Goal: Task Accomplishment & Management: Manage account settings

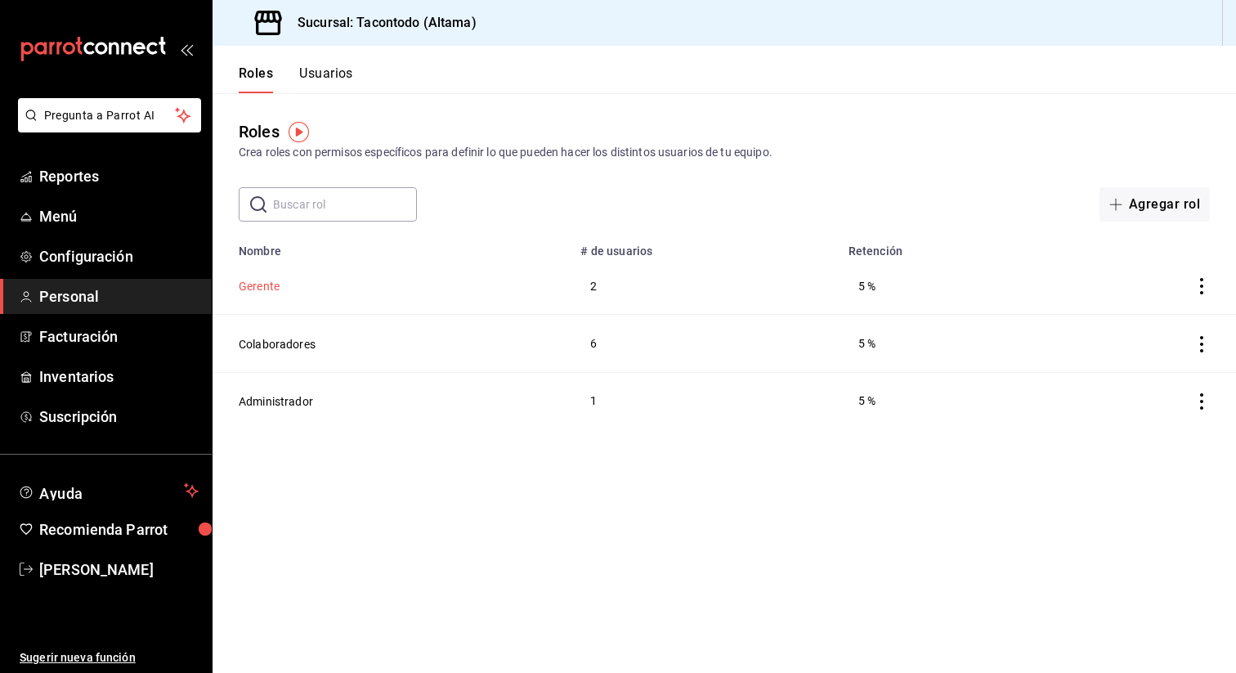
click at [257, 285] on button "Gerente" at bounding box center [259, 286] width 41 height 16
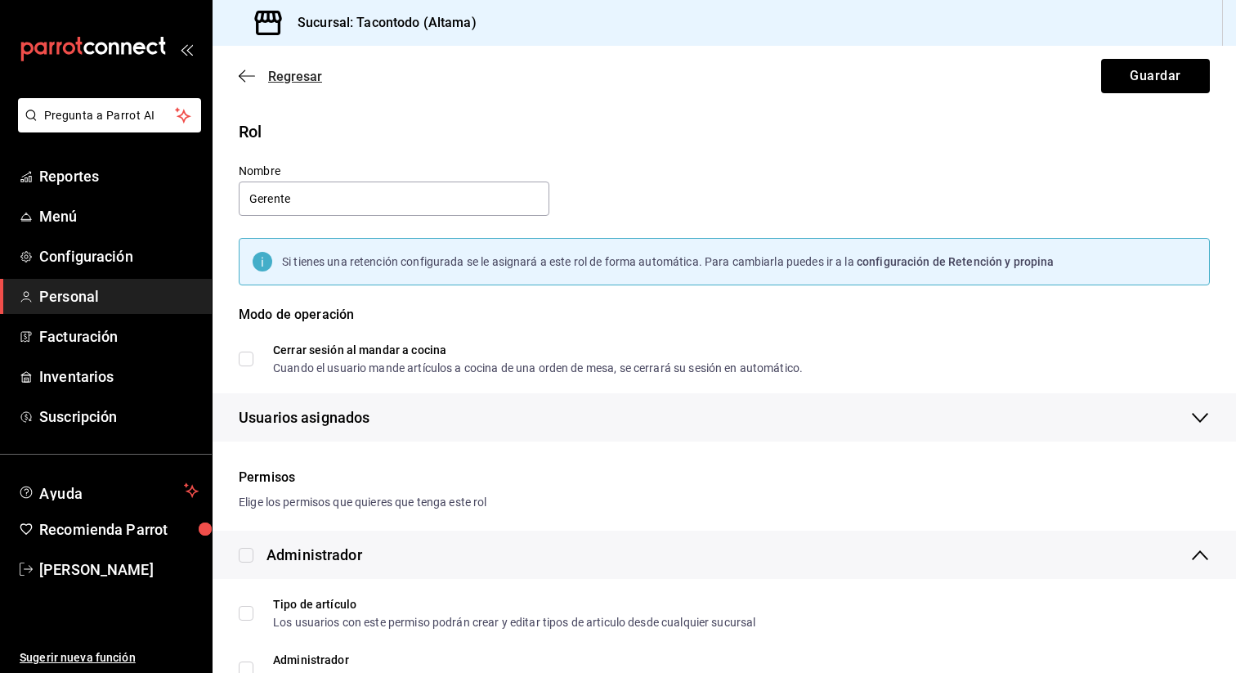
click at [269, 78] on span "Regresar" at bounding box center [295, 77] width 54 height 16
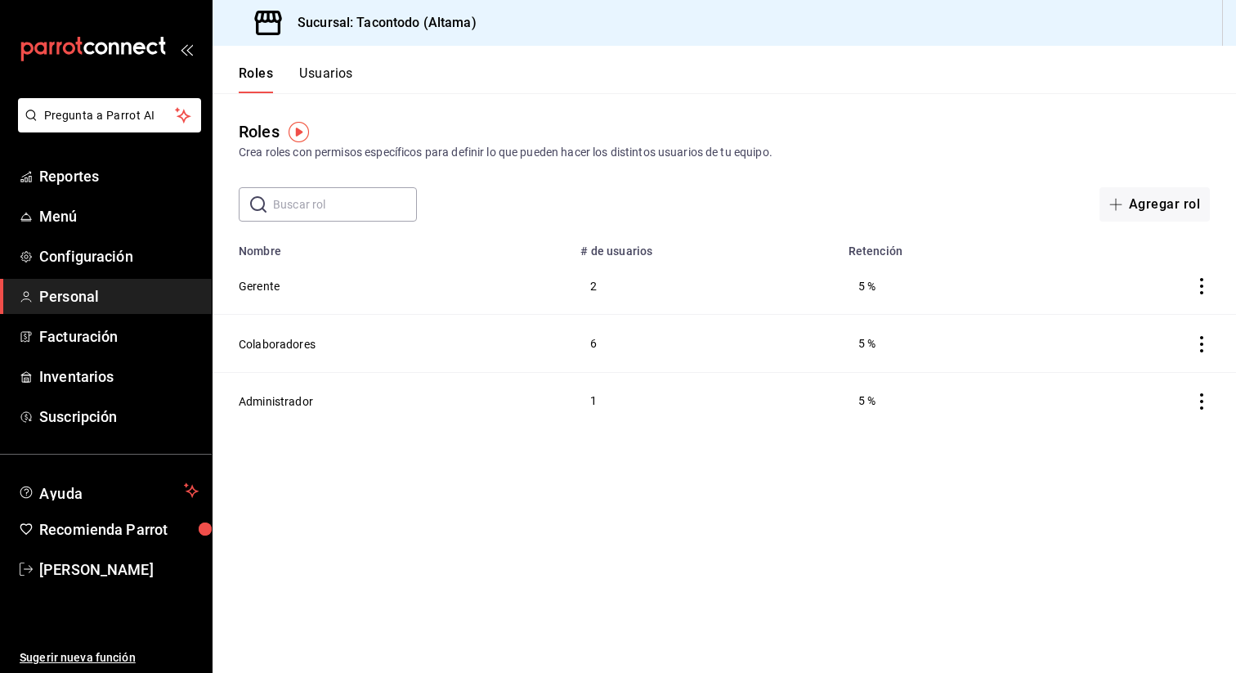
click at [331, 87] on button "Usuarios" at bounding box center [326, 79] width 54 height 28
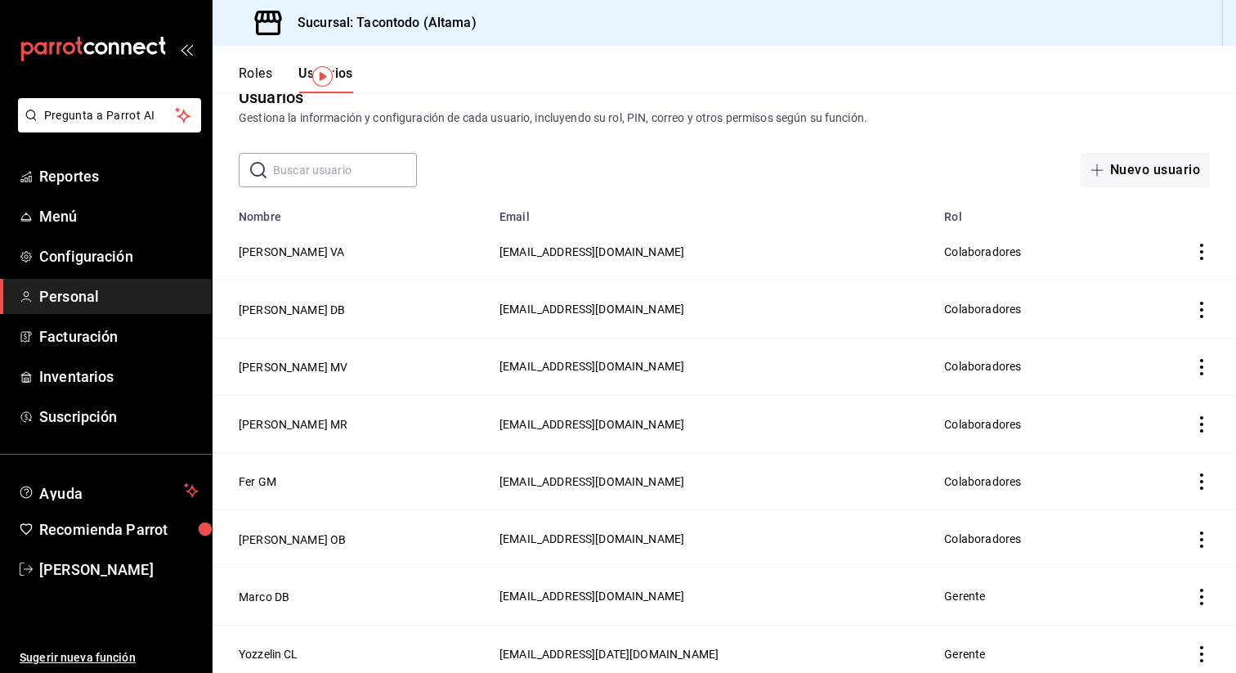
scroll to position [155, 0]
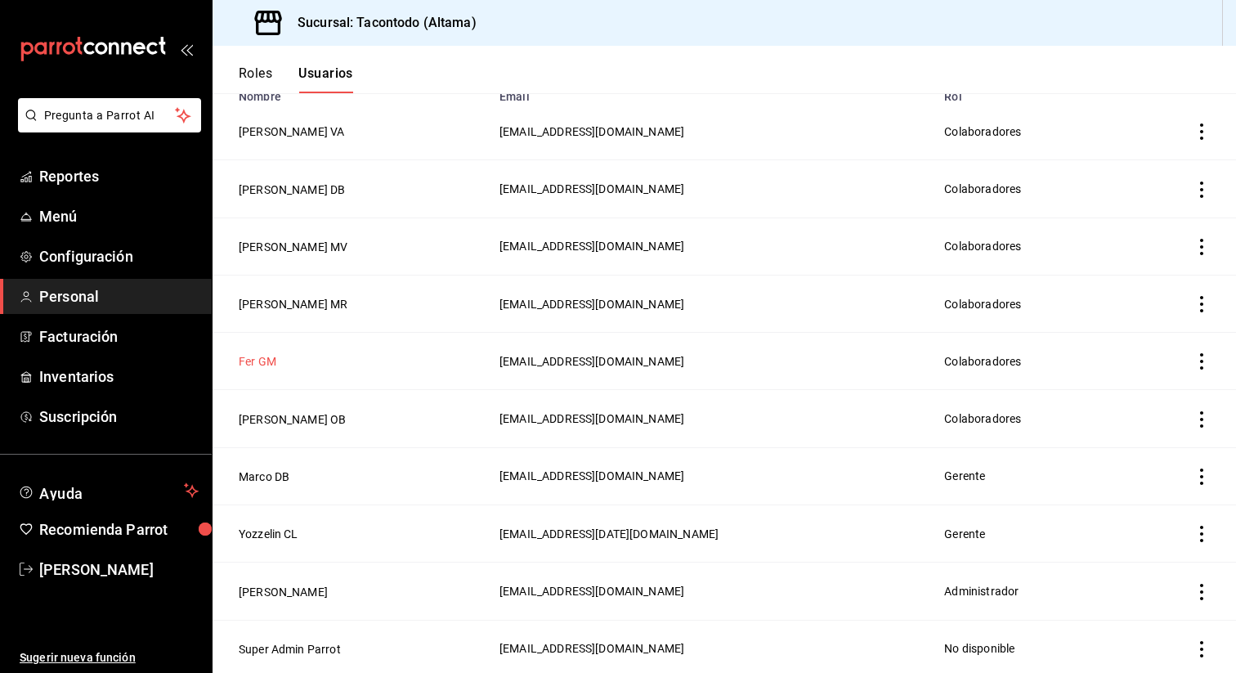
click at [258, 356] on button "Fer GM" at bounding box center [258, 361] width 38 height 16
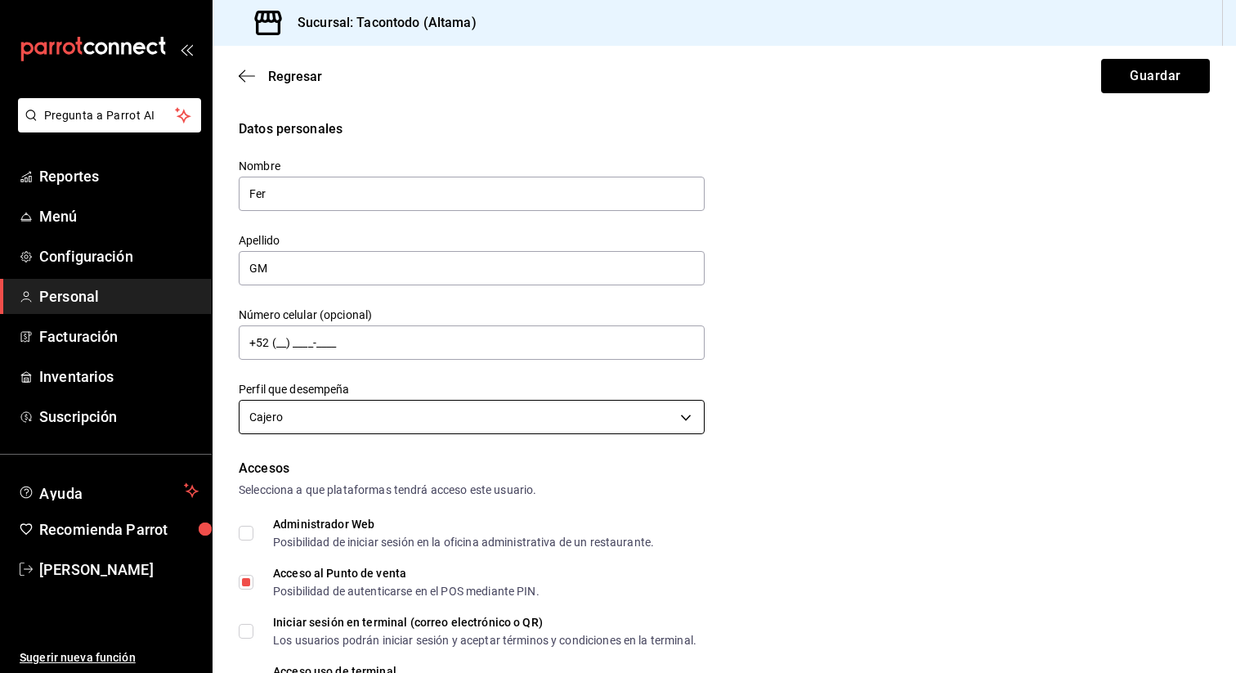
click at [453, 420] on body "Pregunta a Parrot AI Reportes Menú Configuración Personal Facturación Inventari…" at bounding box center [618, 336] width 1236 height 673
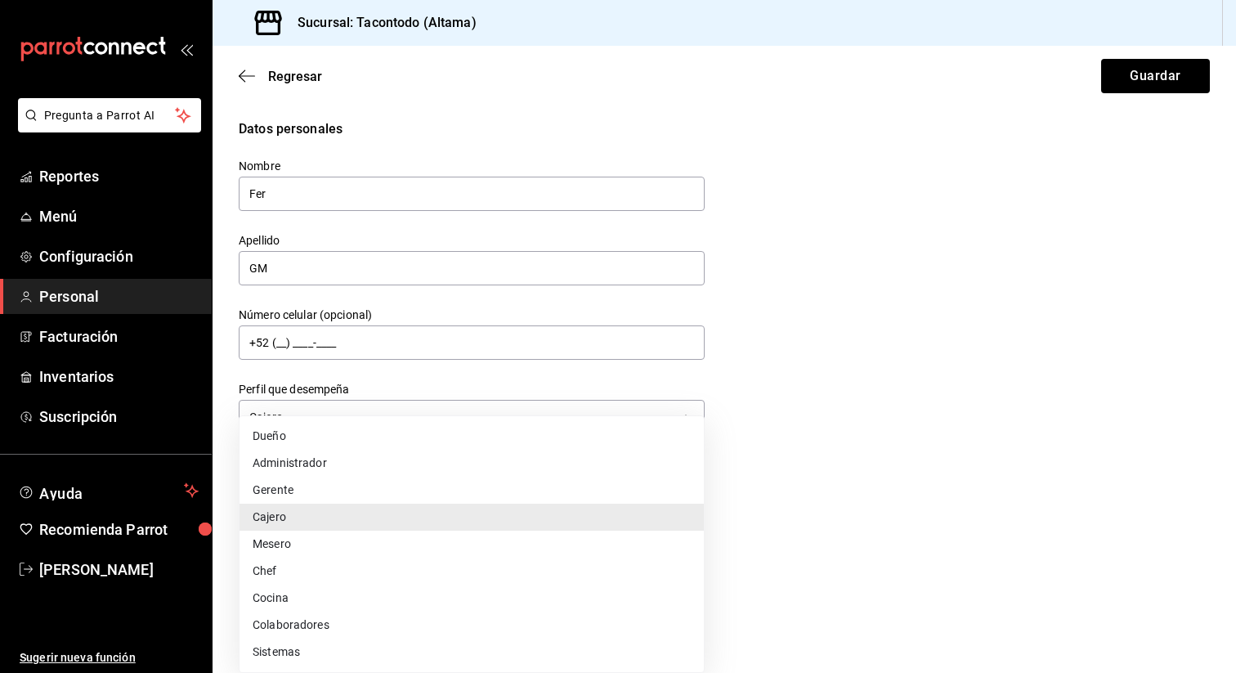
click at [403, 626] on li "Colaboradores" at bounding box center [472, 625] width 464 height 27
type input "STAFF"
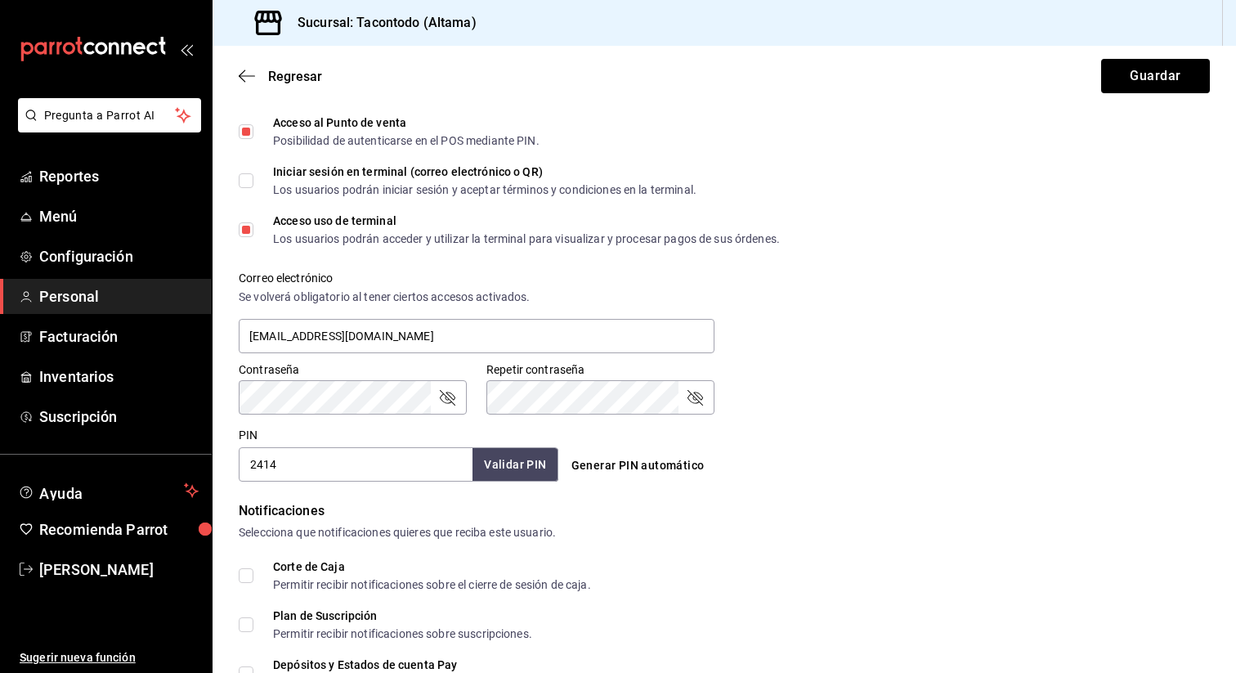
scroll to position [688, 0]
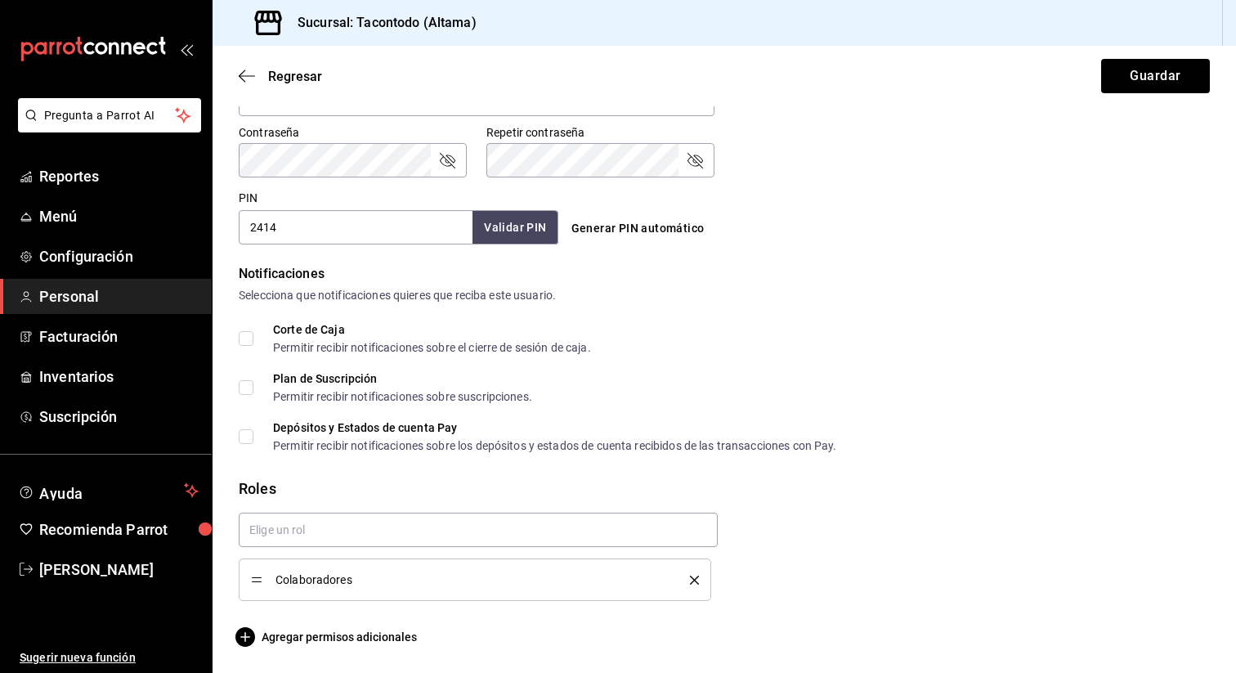
click at [689, 571] on div "Colaboradores" at bounding box center [475, 580] width 448 height 18
click at [694, 580] on icon "delete" at bounding box center [694, 580] width 9 height 9
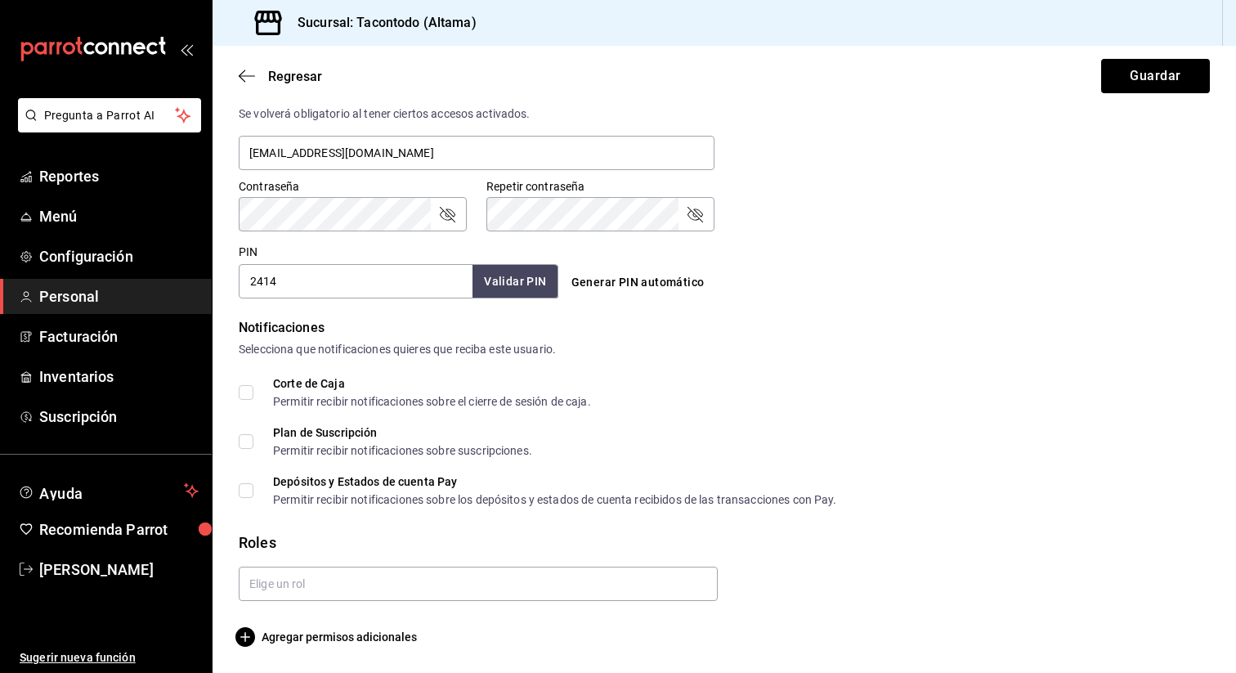
scroll to position [634, 0]
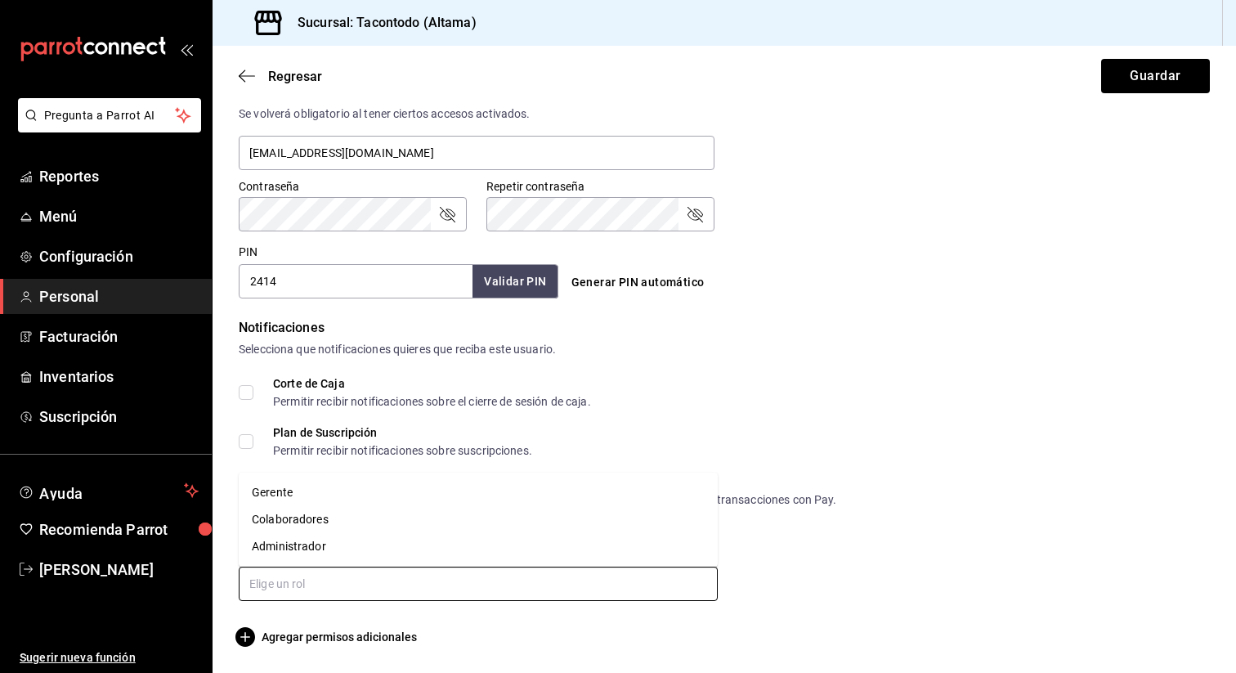
click at [530, 586] on input "text" at bounding box center [478, 584] width 479 height 34
click at [394, 497] on li "Gerente" at bounding box center [478, 492] width 479 height 27
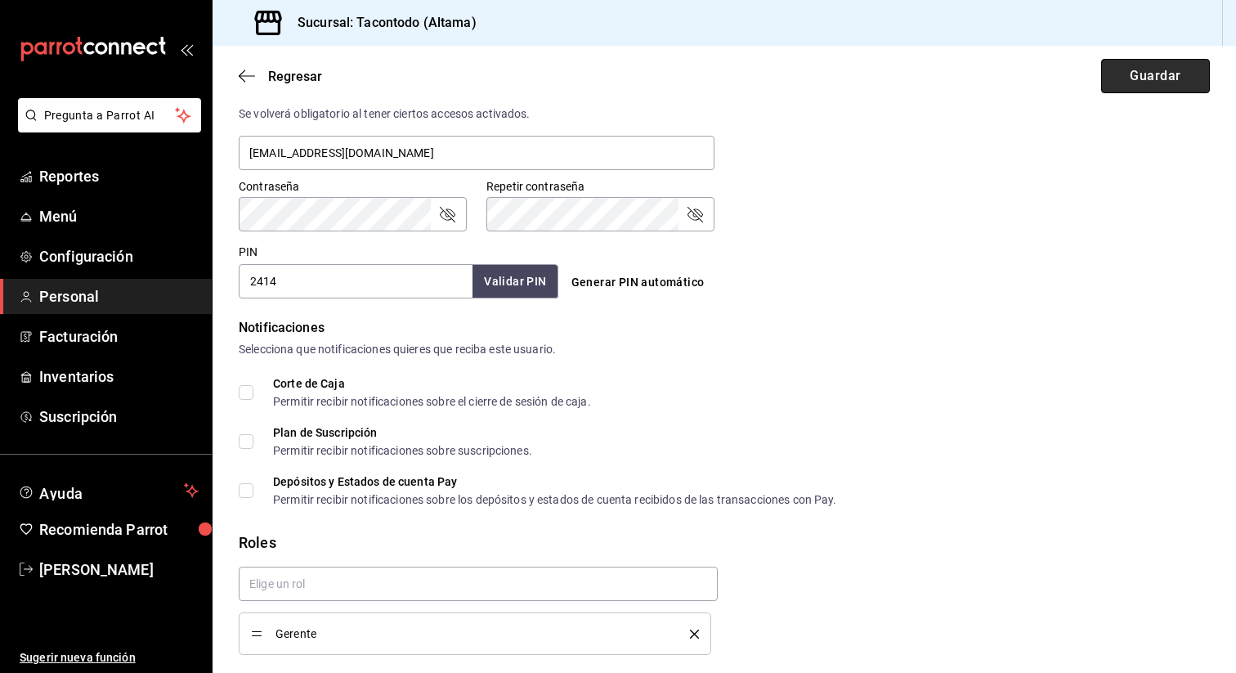
click at [1137, 75] on button "Guardar" at bounding box center [1155, 76] width 109 height 34
